Goal: Information Seeking & Learning: Find specific fact

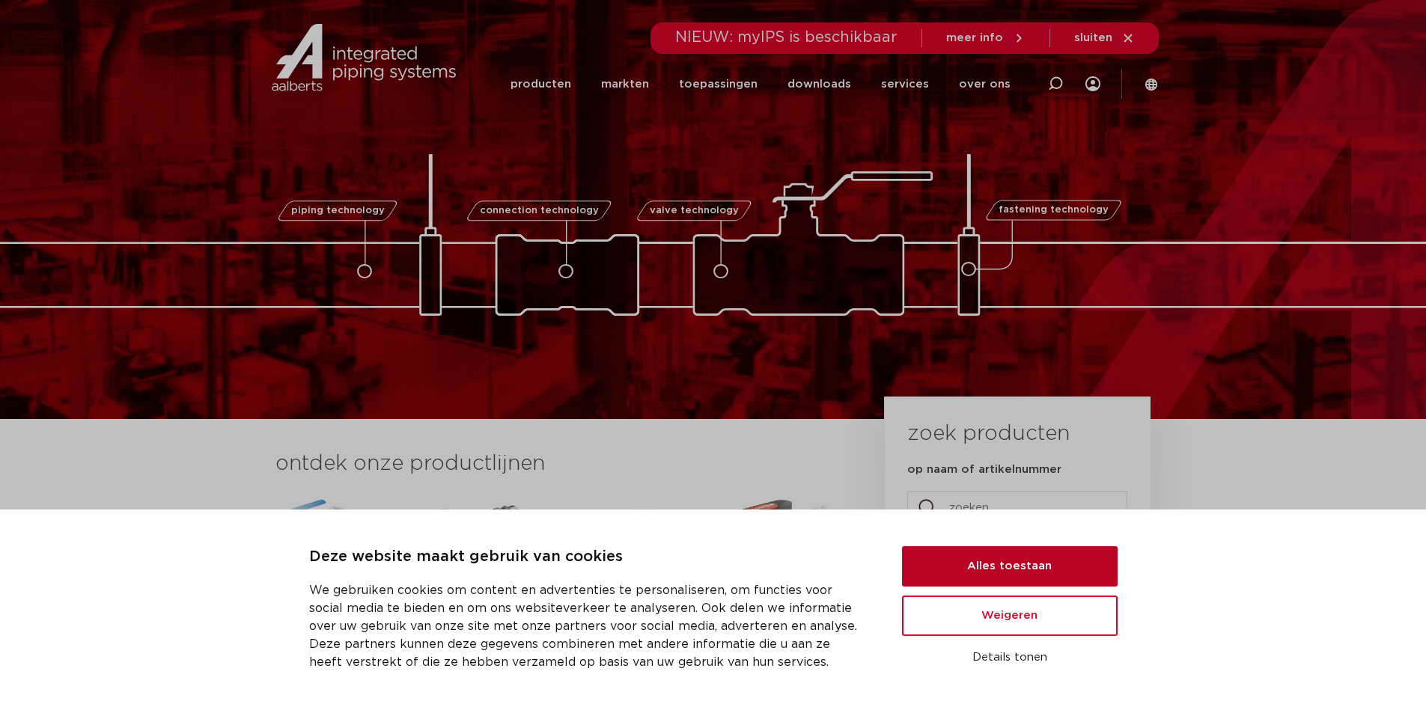
click at [987, 571] on button "Alles toestaan" at bounding box center [1010, 566] width 216 height 40
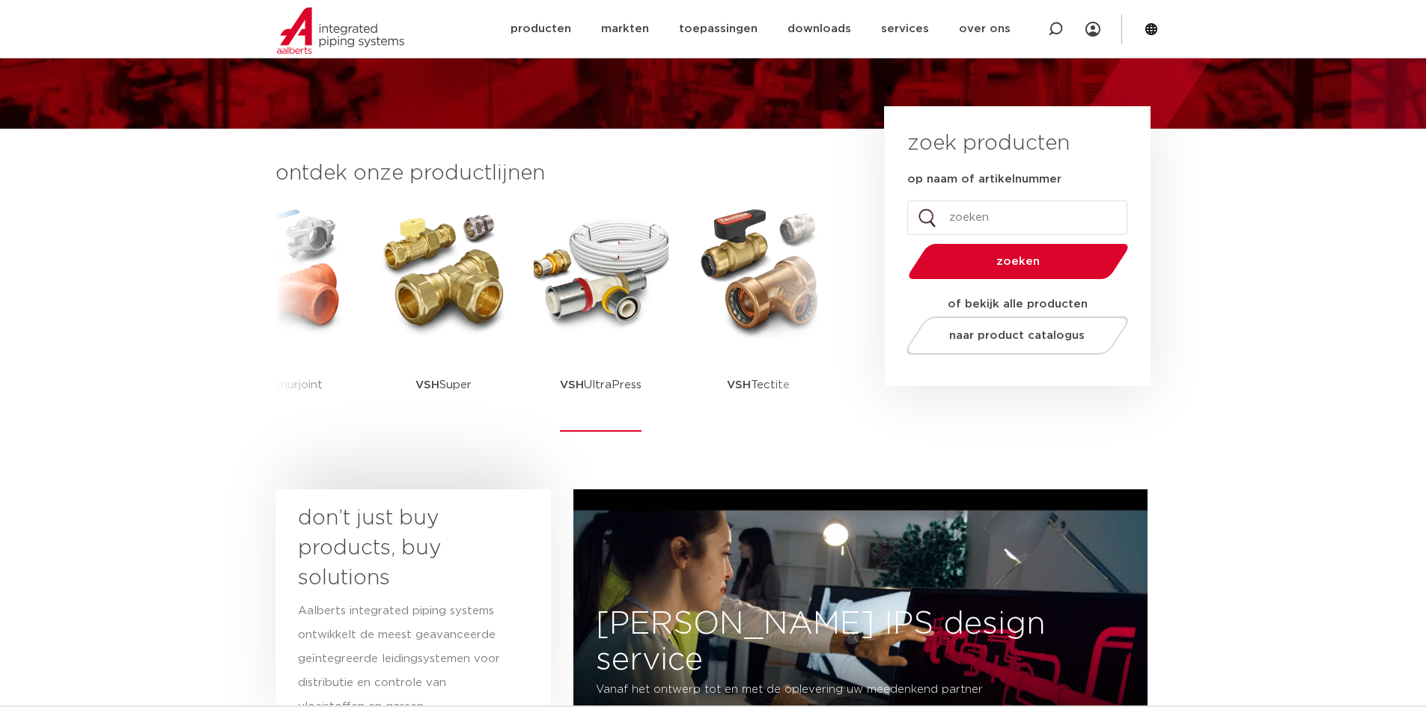
scroll to position [299, 0]
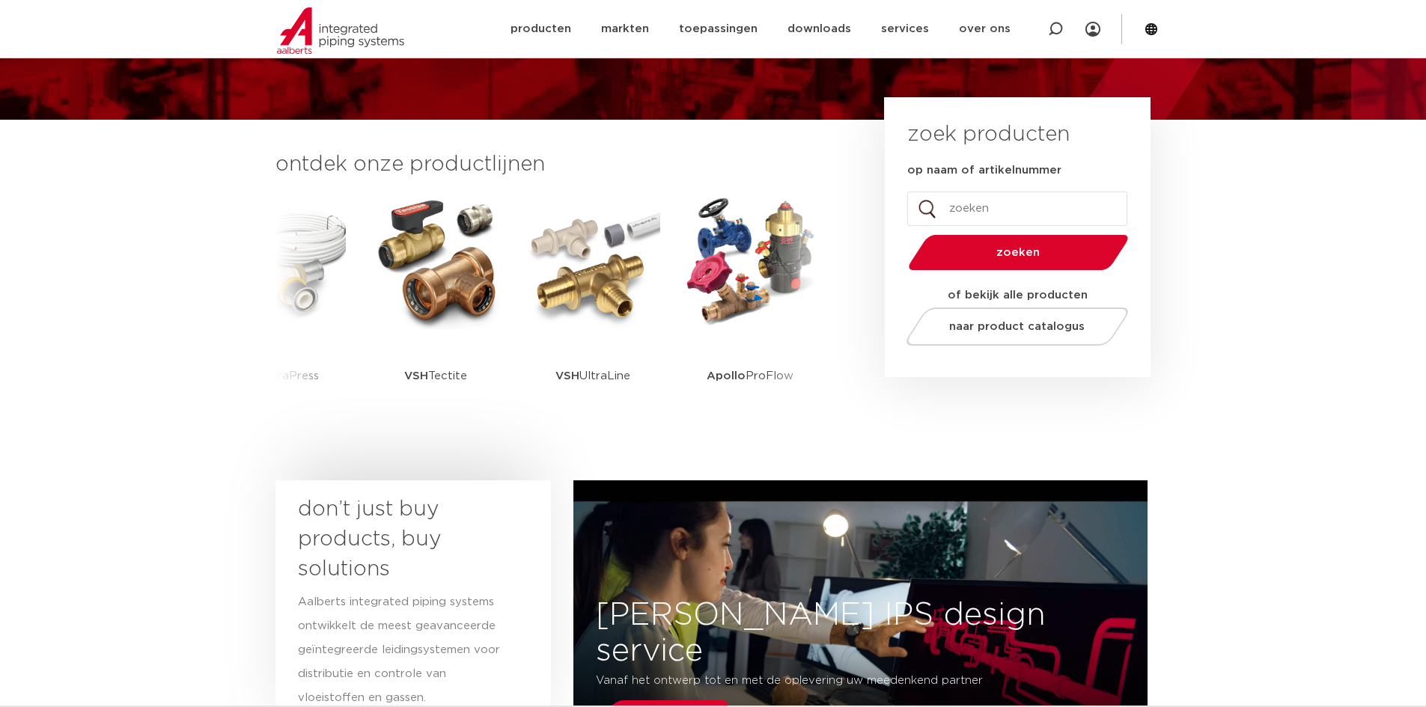
click at [1015, 259] on button "zoeken" at bounding box center [1018, 252] width 232 height 38
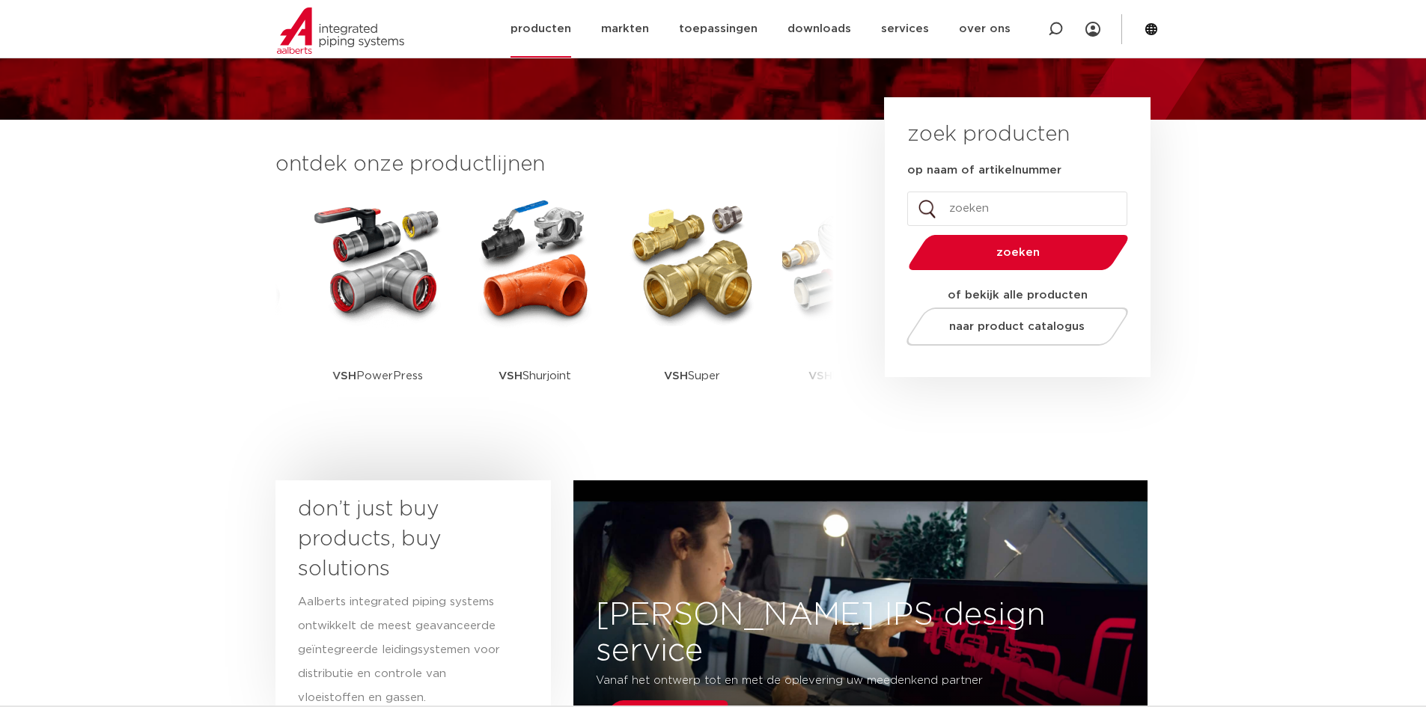
scroll to position [299, 0]
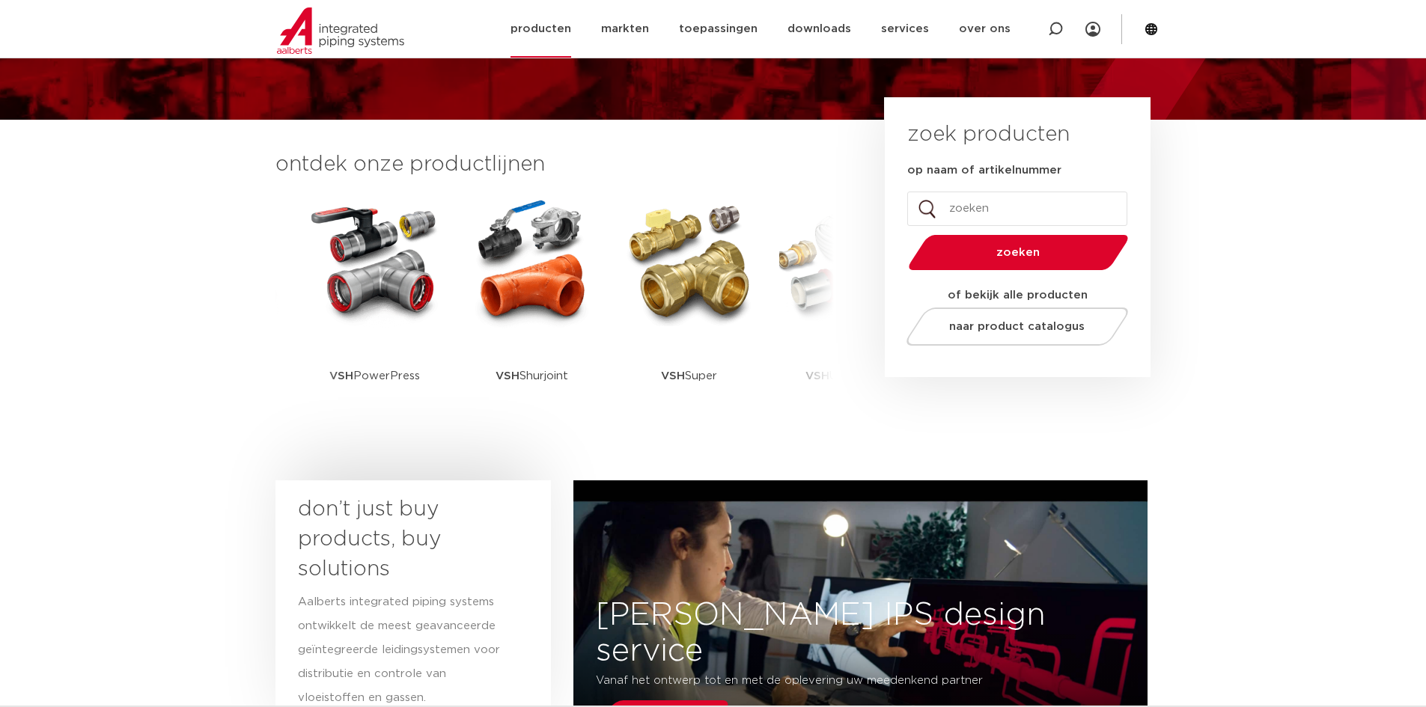
click at [564, 25] on link "producten" at bounding box center [540, 29] width 61 height 58
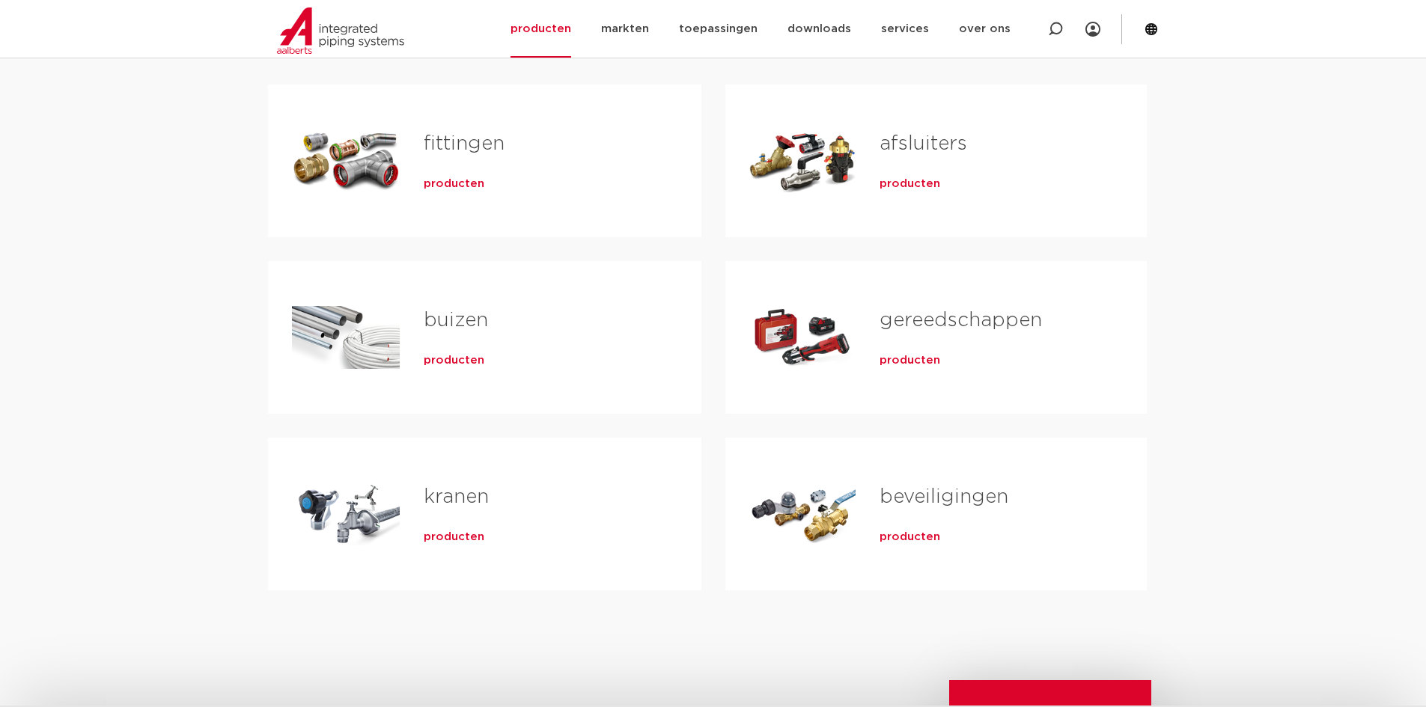
scroll to position [299, 0]
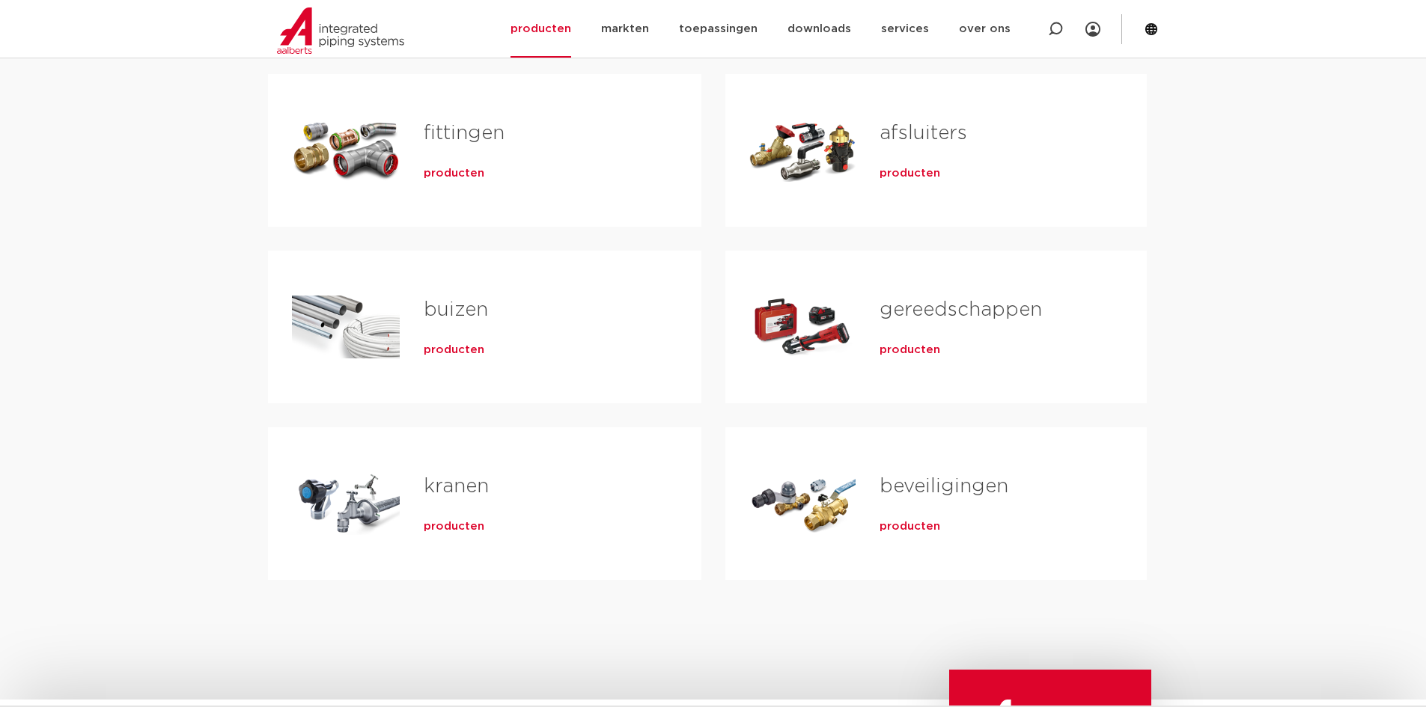
click at [447, 173] on span "producten" at bounding box center [454, 173] width 61 height 15
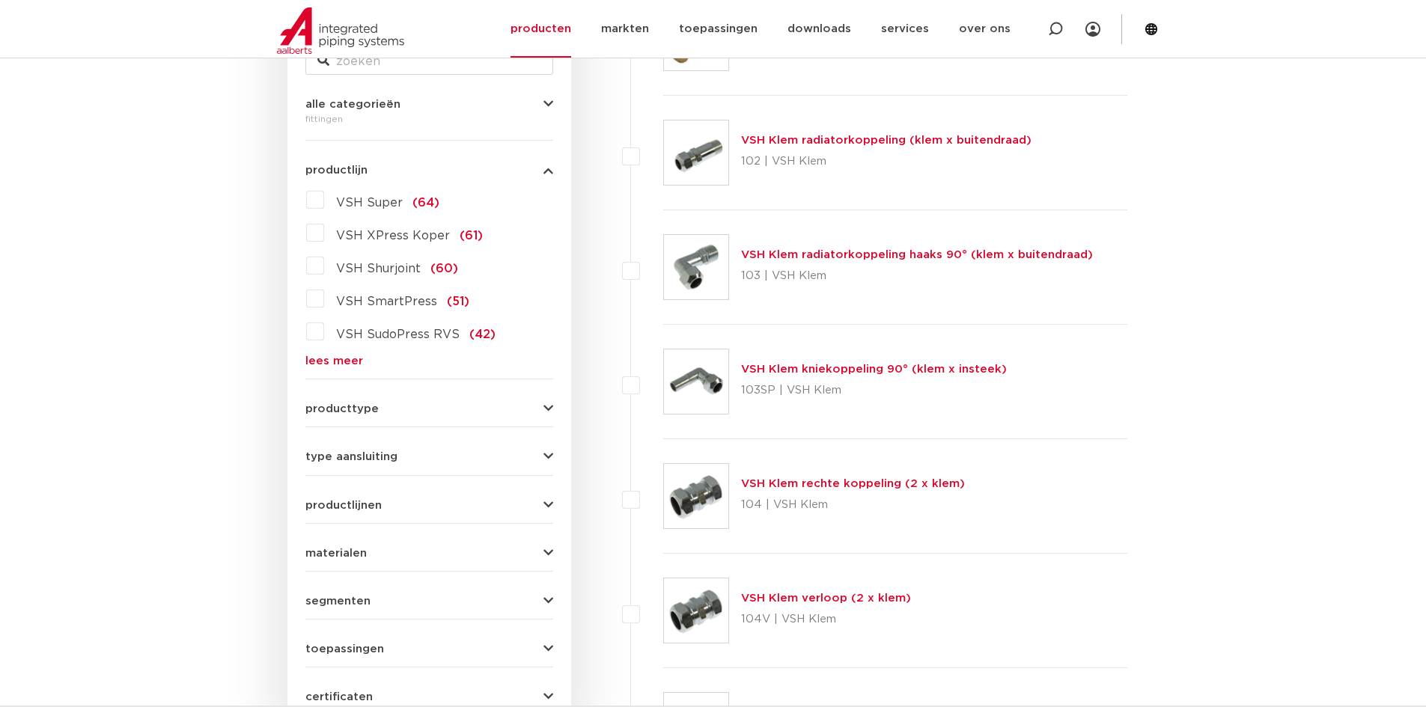
scroll to position [374, 0]
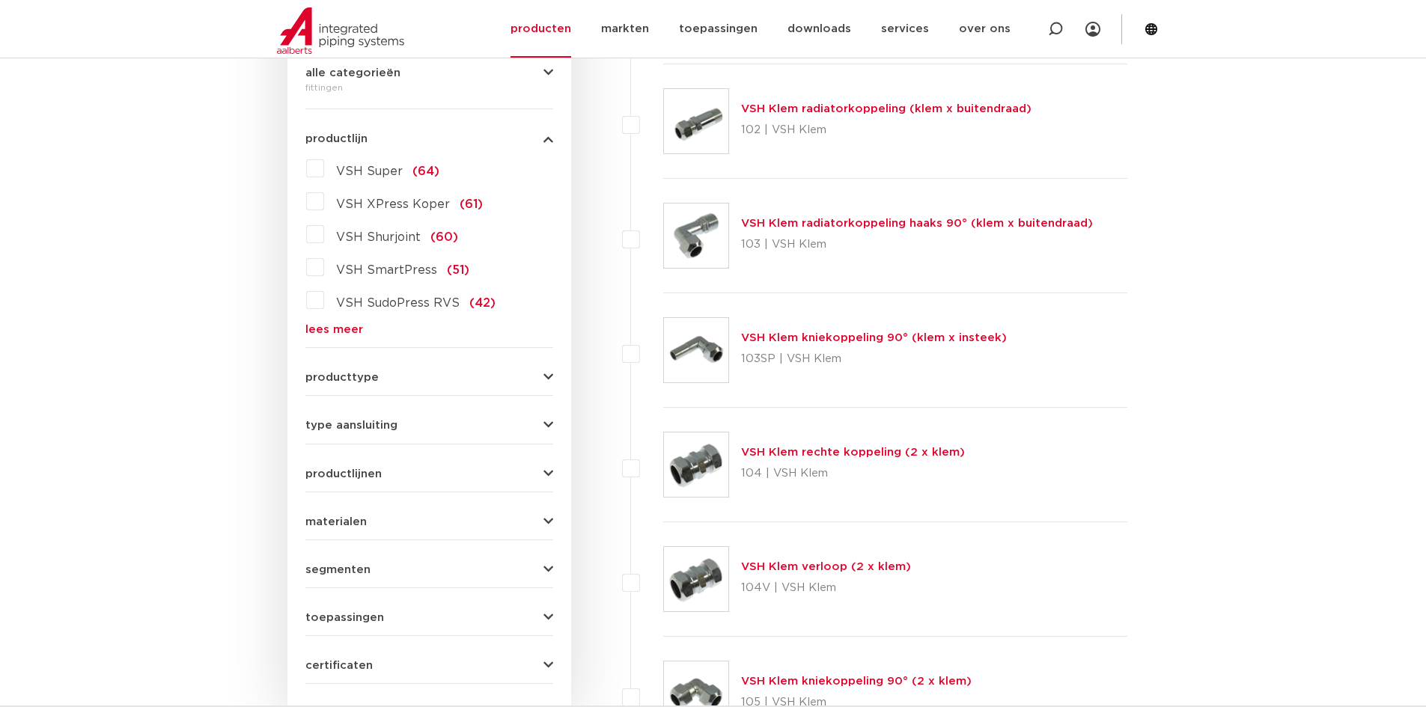
click at [338, 330] on link "lees meer" at bounding box center [429, 329] width 248 height 11
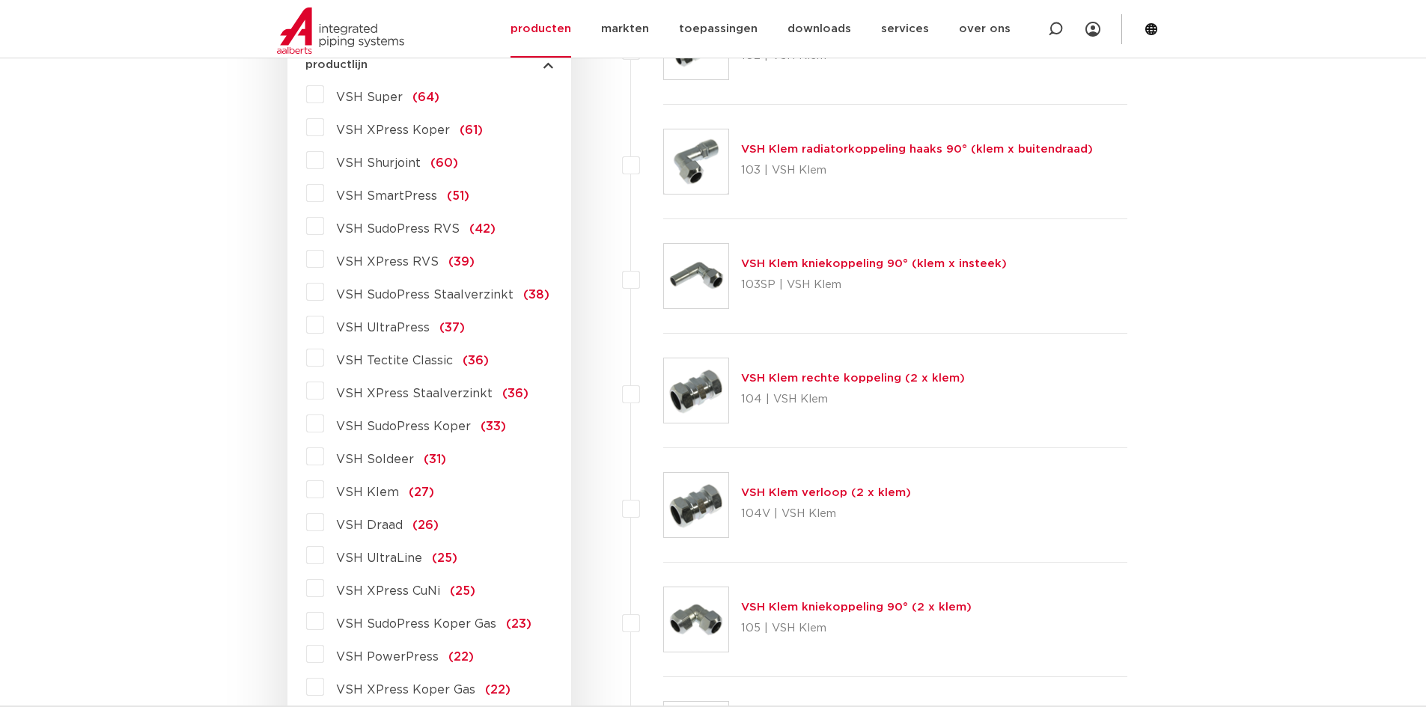
scroll to position [449, 0]
click at [374, 527] on span "VSH Draad" at bounding box center [369, 525] width 67 height 12
click at [0, 0] on input "VSH Draad (26)" at bounding box center [0, 0] width 0 height 0
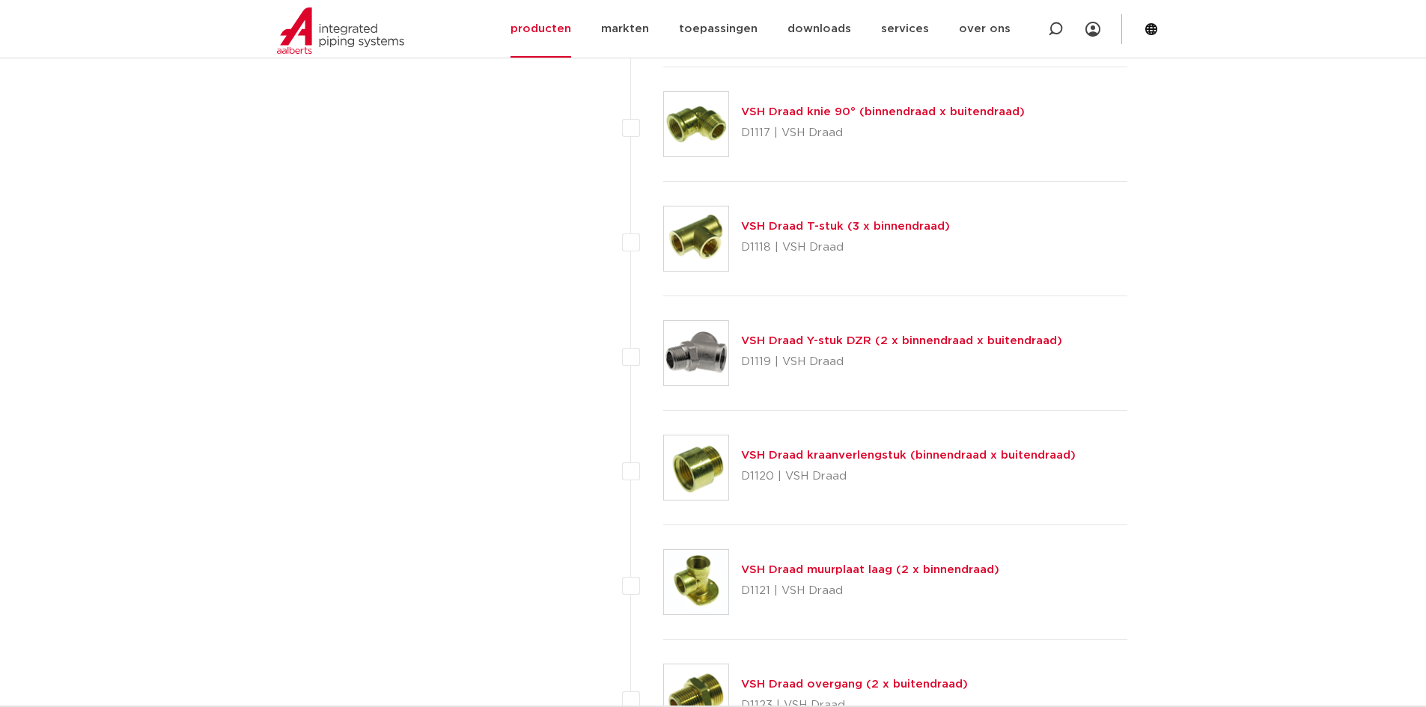
scroll to position [2095, 0]
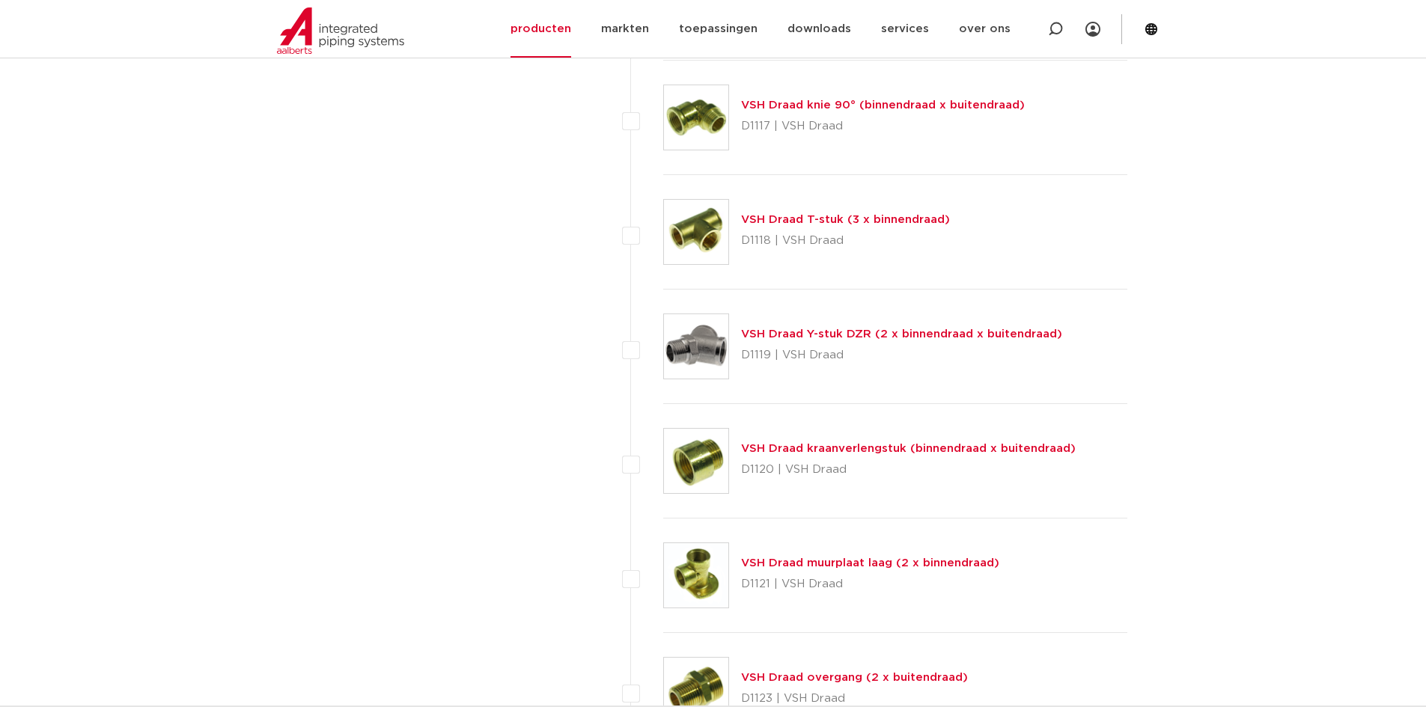
click at [846, 449] on link "VSH Draad kraanverlengstuk (binnendraad x buitendraad)" at bounding box center [908, 448] width 335 height 11
click at [663, 453] on label at bounding box center [663, 453] width 0 height 0
checkbox input "true"
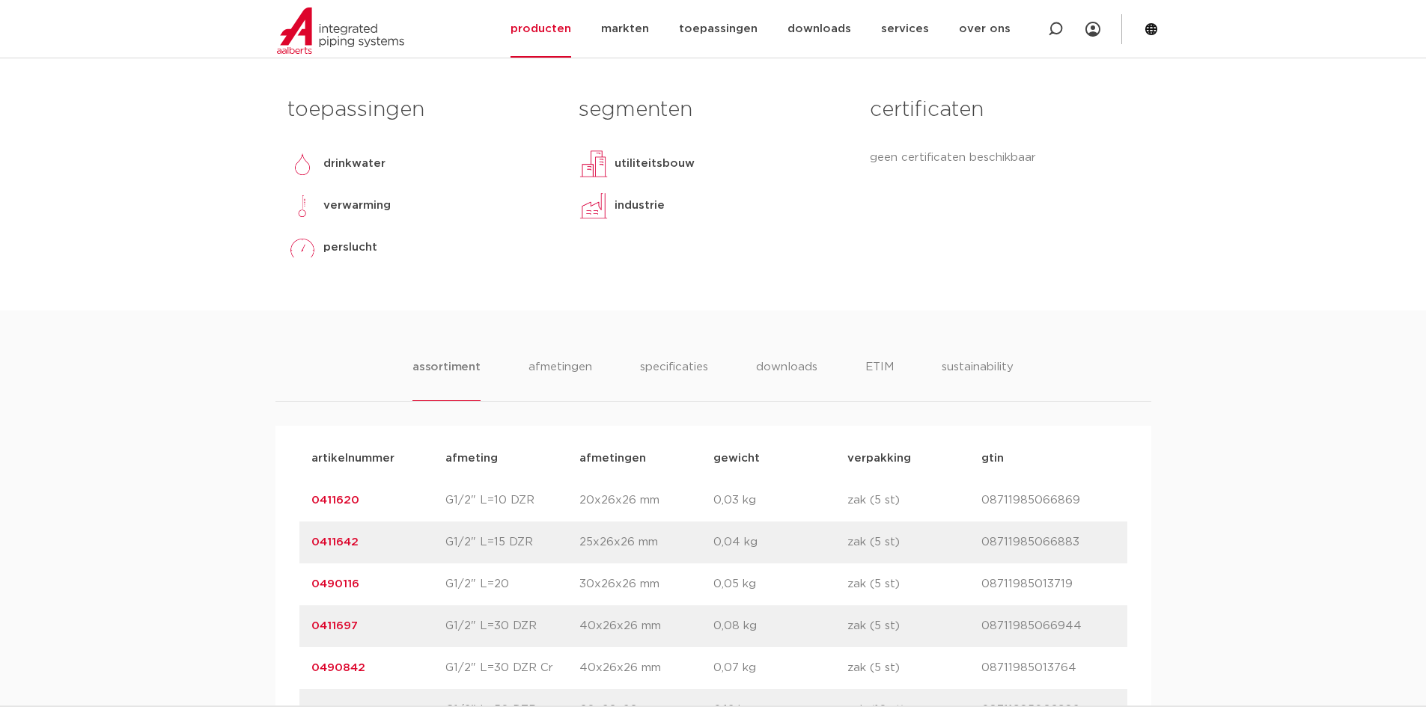
scroll to position [823, 0]
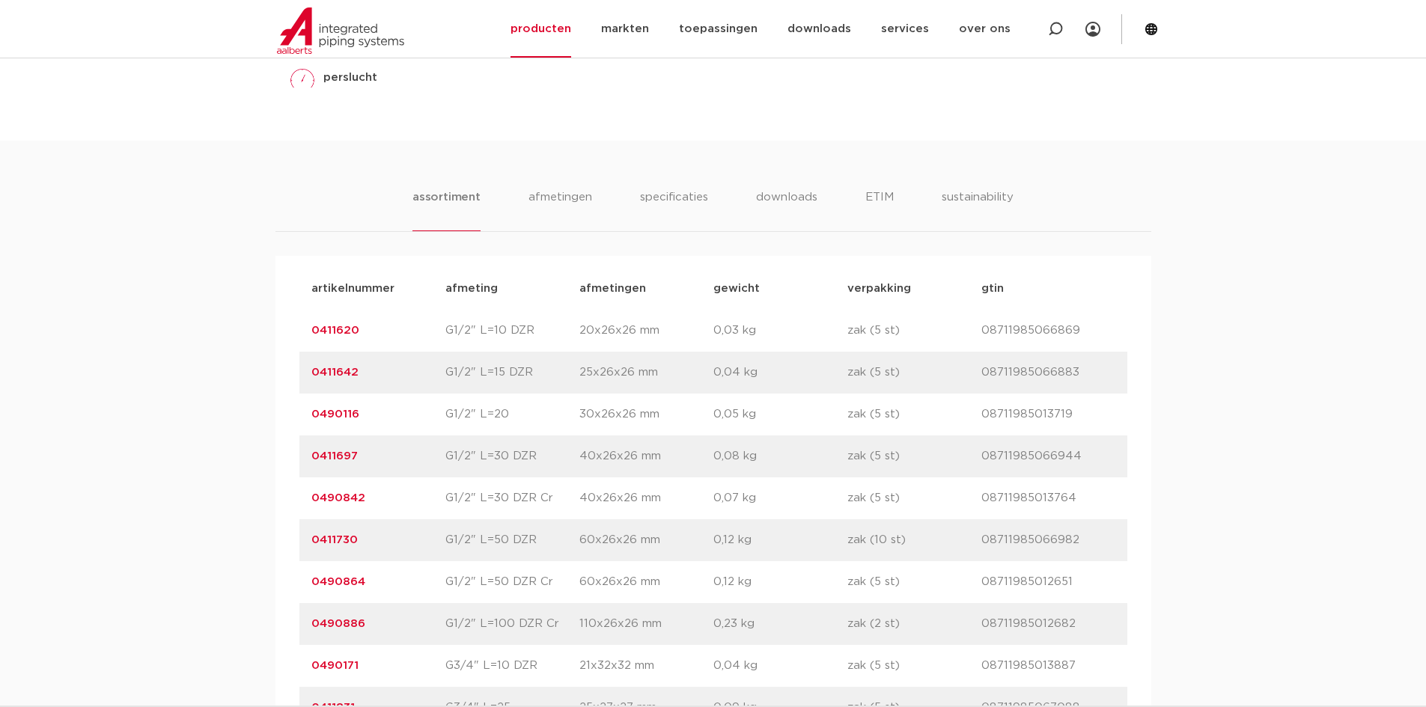
drag, startPoint x: 370, startPoint y: 328, endPoint x: 311, endPoint y: 336, distance: 59.7
click at [311, 336] on p "0411620" at bounding box center [378, 331] width 134 height 18
copy link "0411620"
